Goal: Find specific page/section: Find specific page/section

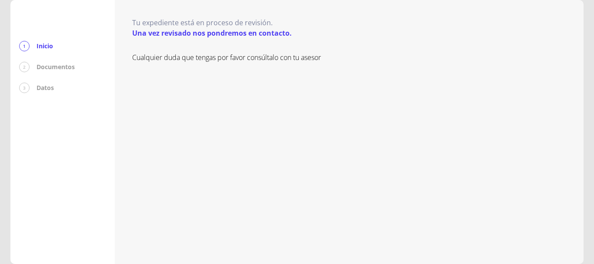
click at [26, 67] on div "2" at bounding box center [24, 67] width 10 height 10
click at [26, 45] on div "1" at bounding box center [24, 46] width 10 height 10
click at [47, 68] on p "Documentos" at bounding box center [56, 67] width 38 height 9
click at [49, 67] on p "Documentos" at bounding box center [56, 67] width 38 height 9
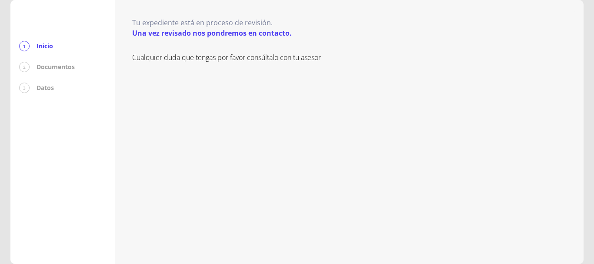
click at [239, 60] on p "Cualquier duda que tengas por favor consúltalo con tu asesor" at bounding box center [349, 57] width 434 height 10
click at [25, 65] on div "2" at bounding box center [24, 67] width 10 height 10
click at [25, 87] on div "3" at bounding box center [24, 88] width 10 height 10
click at [183, 35] on p "Una vez revisado nos pondremos en contacto." at bounding box center [212, 33] width 160 height 10
click at [25, 45] on div "1" at bounding box center [24, 46] width 10 height 10
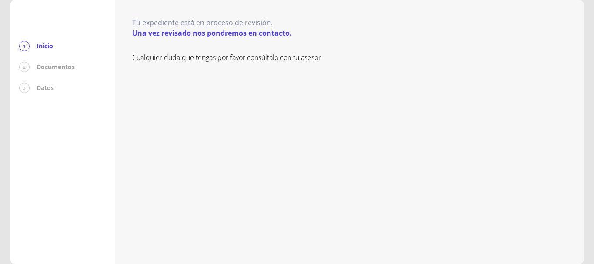
click at [44, 48] on p "Inicio" at bounding box center [45, 46] width 17 height 9
click at [240, 35] on p "Una vez revisado nos pondremos en contacto." at bounding box center [212, 33] width 160 height 10
click at [47, 45] on p "Inicio" at bounding box center [45, 46] width 17 height 9
click at [22, 44] on div "1" at bounding box center [24, 46] width 10 height 10
